Goal: Information Seeking & Learning: Check status

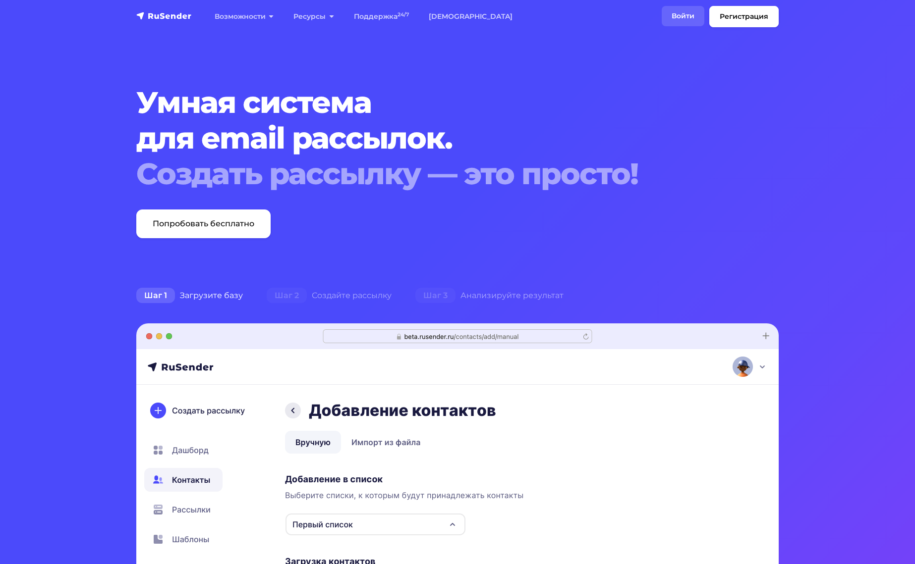
click at [680, 15] on link "Войти" at bounding box center [683, 16] width 43 height 20
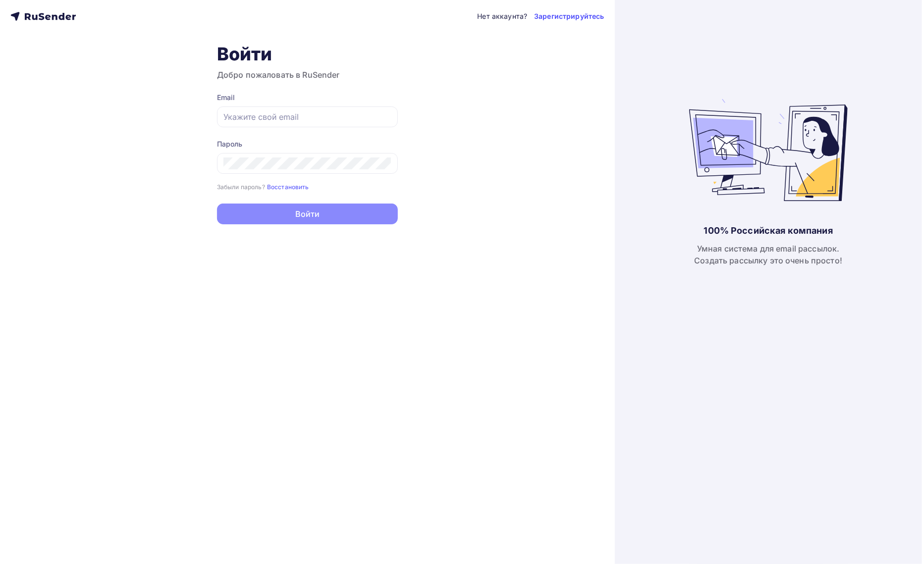
type input "[EMAIL_ADDRESS][DOMAIN_NAME]"
click at [353, 215] on button "Войти" at bounding box center [307, 214] width 181 height 21
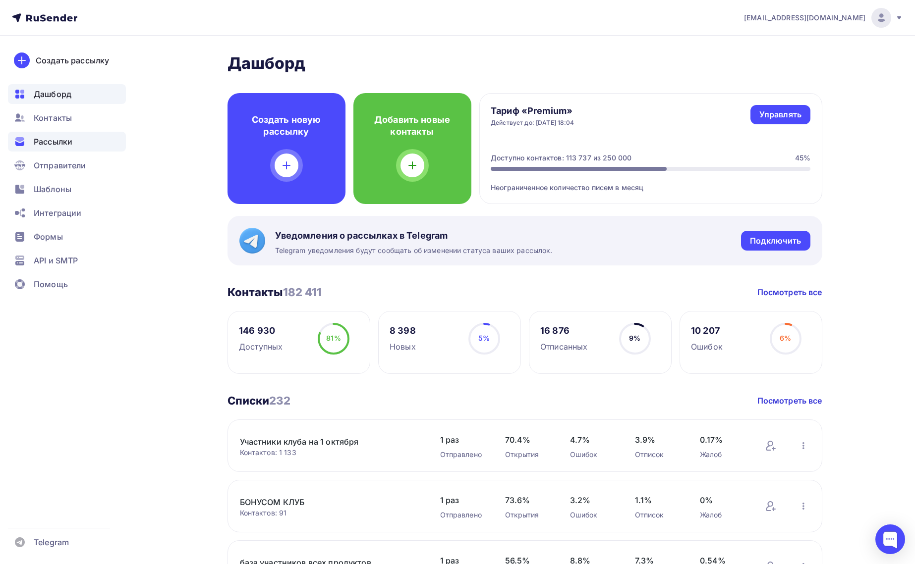
click at [57, 138] on span "Рассылки" at bounding box center [53, 142] width 39 height 12
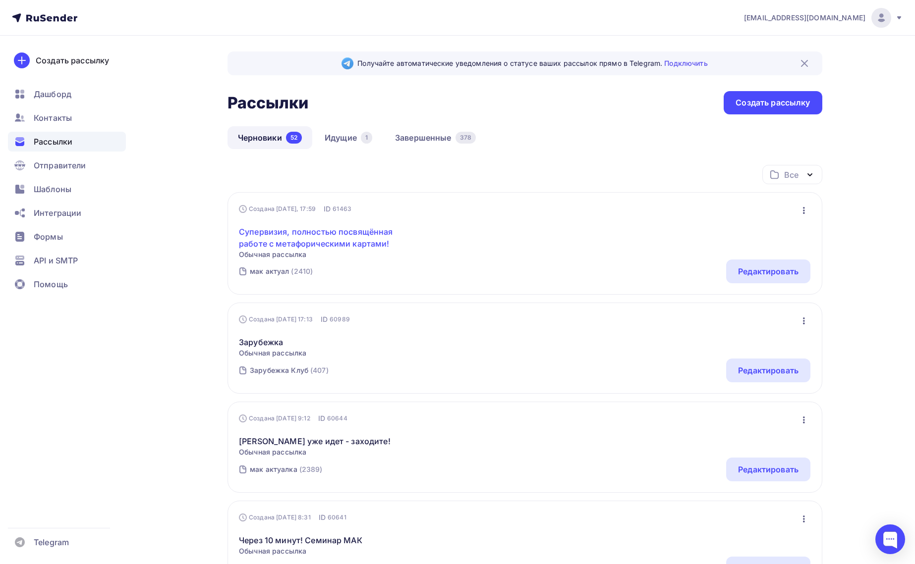
click at [294, 243] on link "Супервизия, полностью посвящённая работе с метафорическими картами!" at bounding box center [324, 238] width 170 height 24
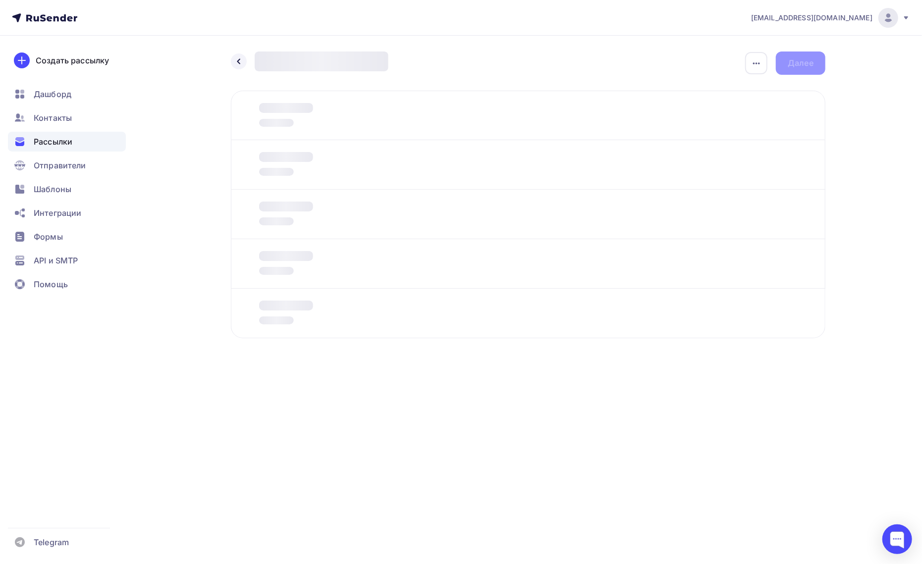
click at [90, 148] on div "Рассылки" at bounding box center [67, 142] width 118 height 20
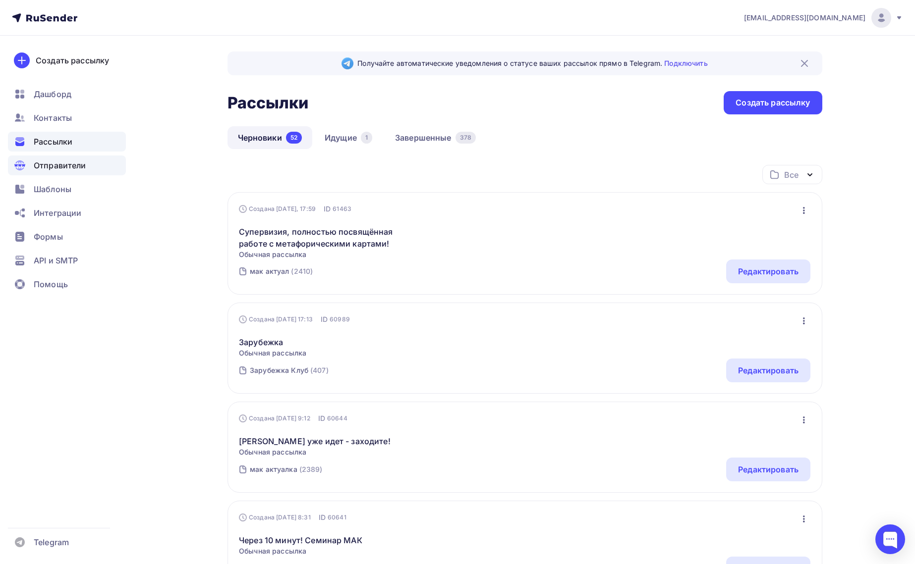
click at [92, 165] on div "Отправители" at bounding box center [67, 166] width 118 height 20
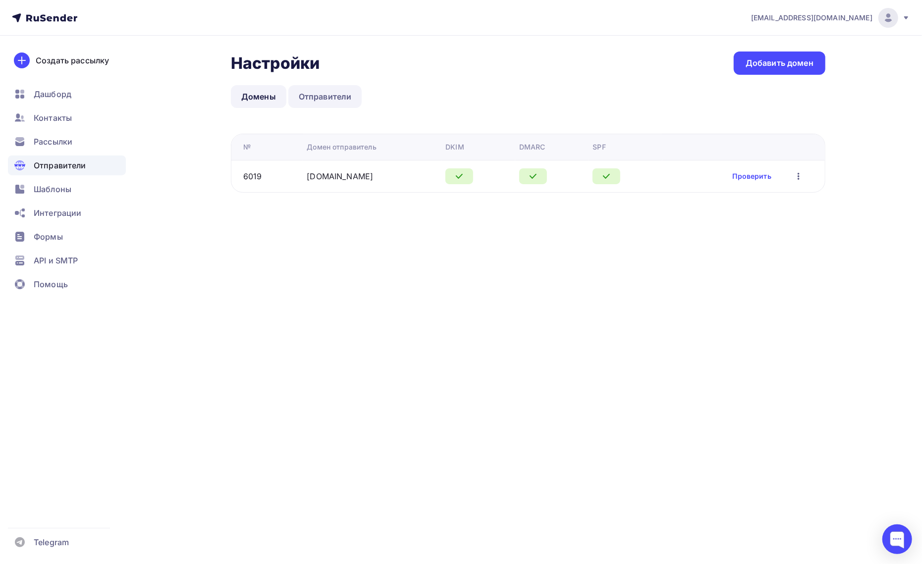
click at [312, 107] on link "Отправители" at bounding box center [325, 96] width 74 height 23
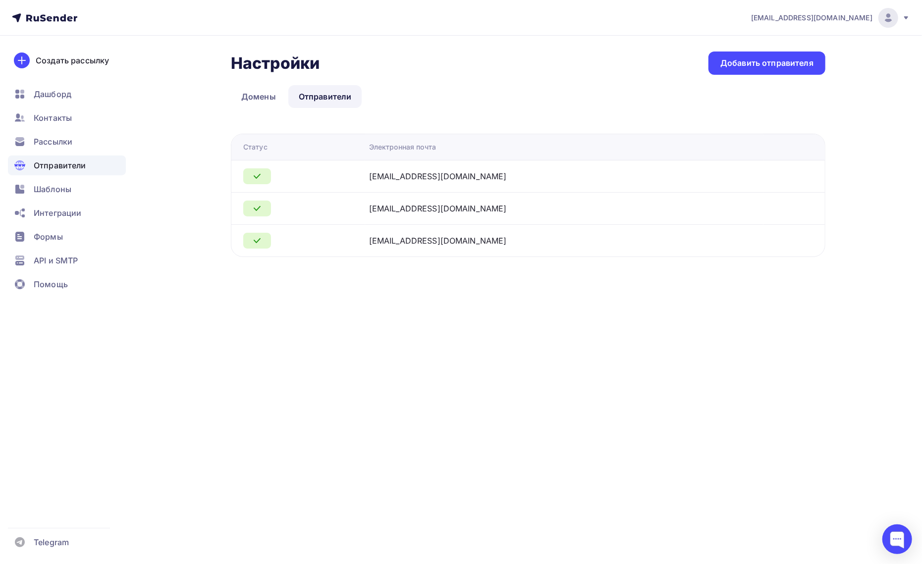
click at [254, 244] on icon at bounding box center [257, 241] width 12 height 12
click at [256, 95] on link "Домены" at bounding box center [259, 96] width 56 height 23
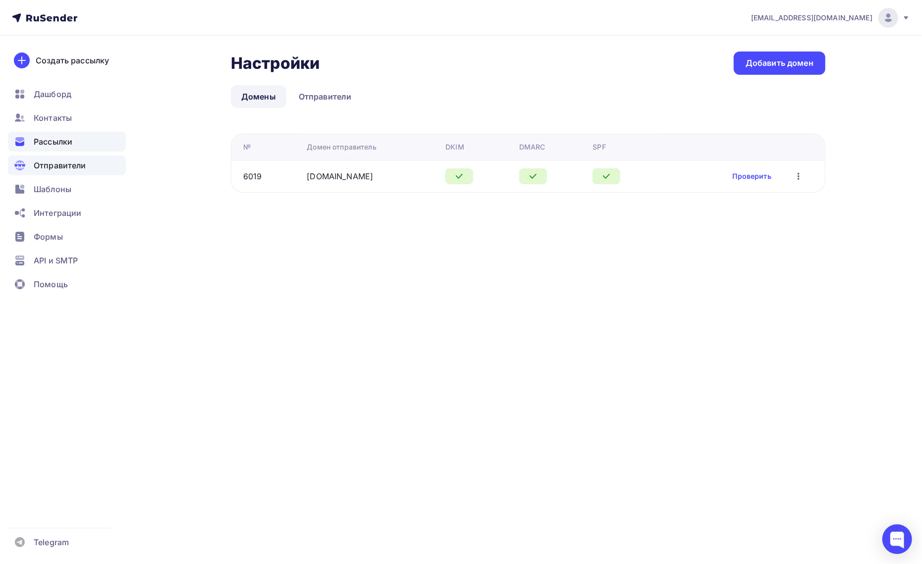
click at [61, 149] on div "Рассылки" at bounding box center [67, 142] width 118 height 20
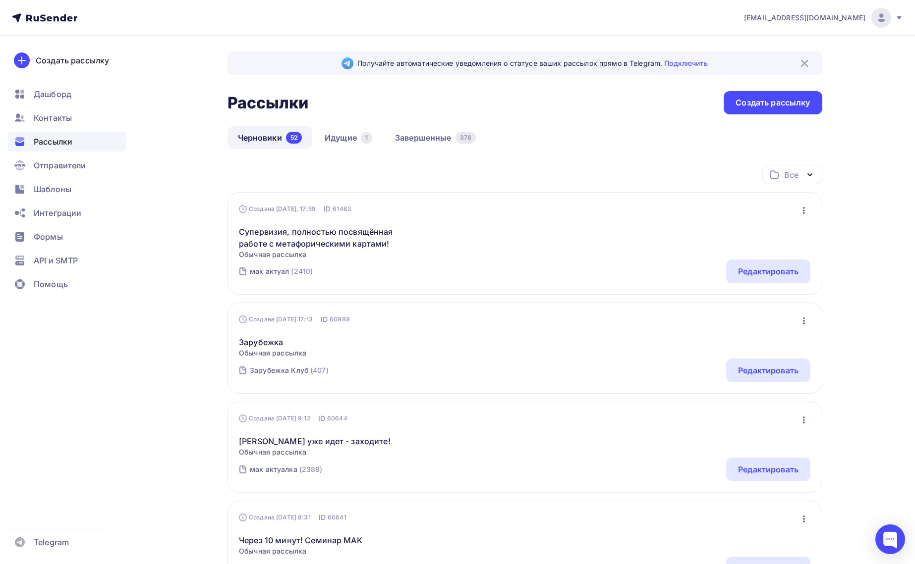
click at [312, 149] on li "Черновики 52" at bounding box center [270, 137] width 87 height 23
click at [343, 136] on link "Идущие 1" at bounding box center [348, 137] width 68 height 23
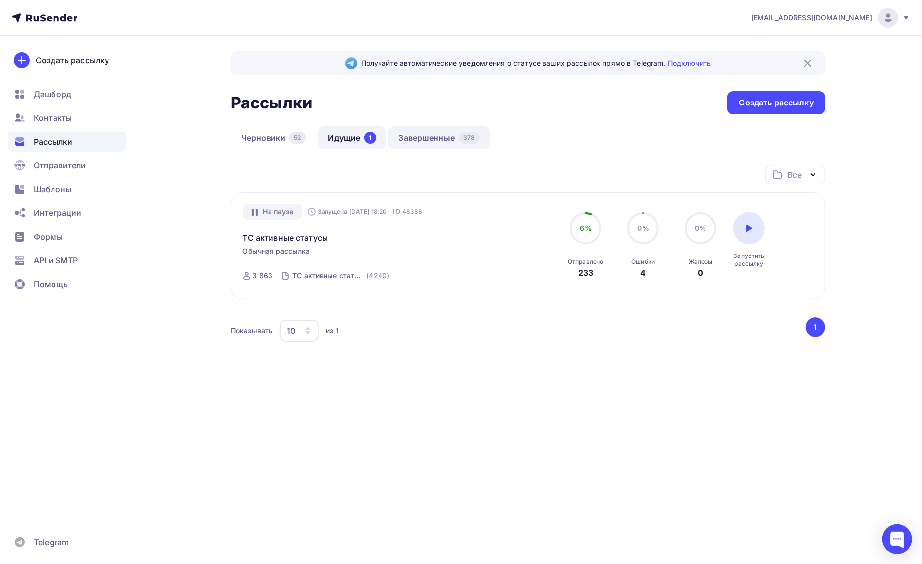
click at [417, 134] on link "Завершенные 378" at bounding box center [440, 137] width 102 height 23
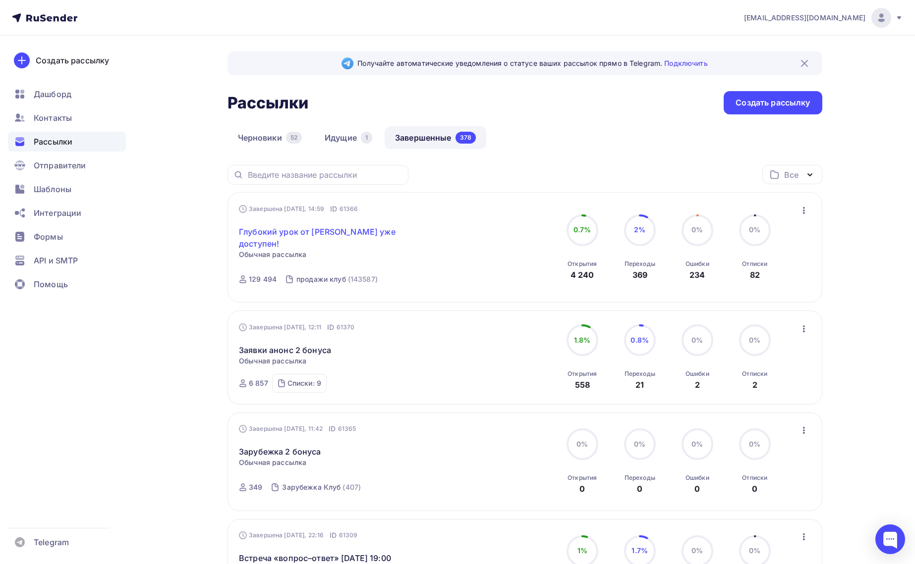
click at [342, 235] on link "Глубокий урок от [PERSON_NAME] уже доступен!" at bounding box center [324, 238] width 170 height 24
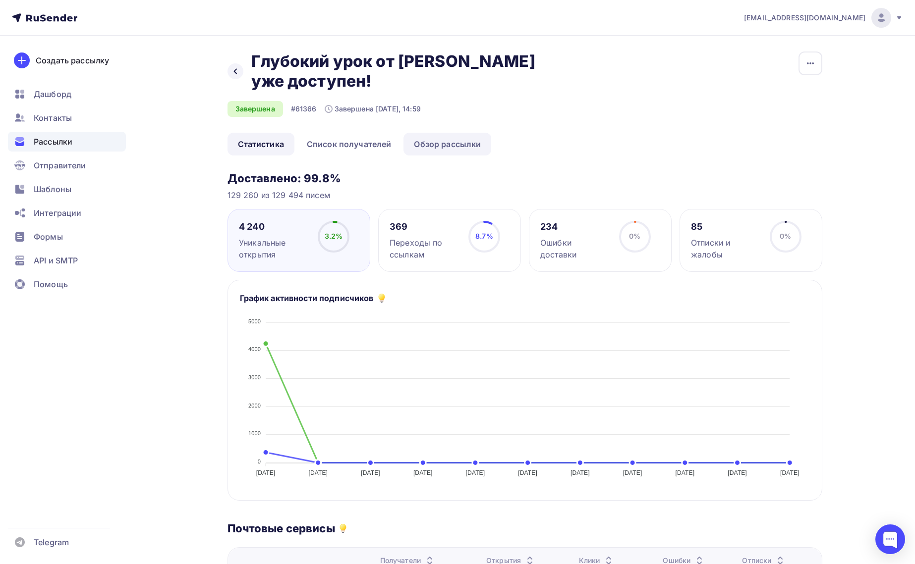
click at [414, 145] on link "Обзор рассылки" at bounding box center [447, 144] width 88 height 23
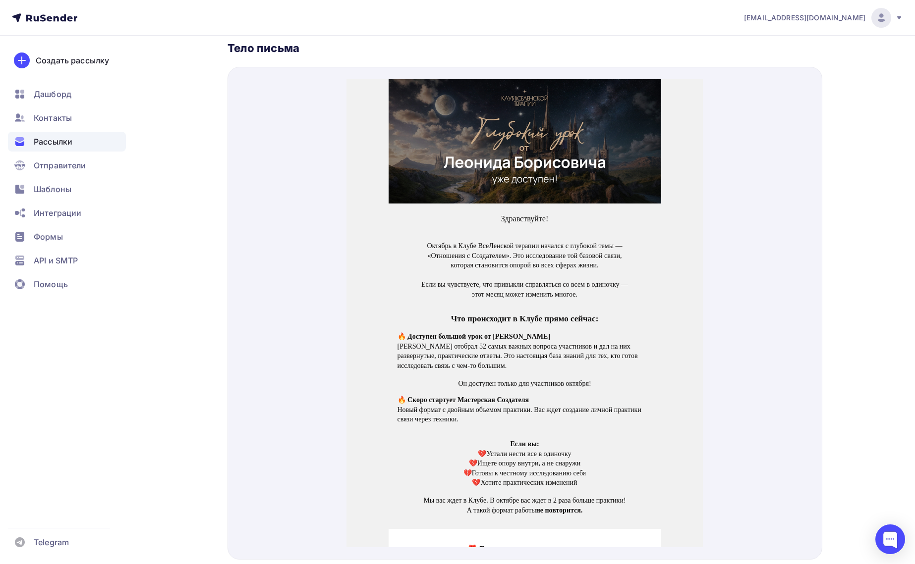
scroll to position [309, 0]
